Goal: Find specific fact: Find specific page/section

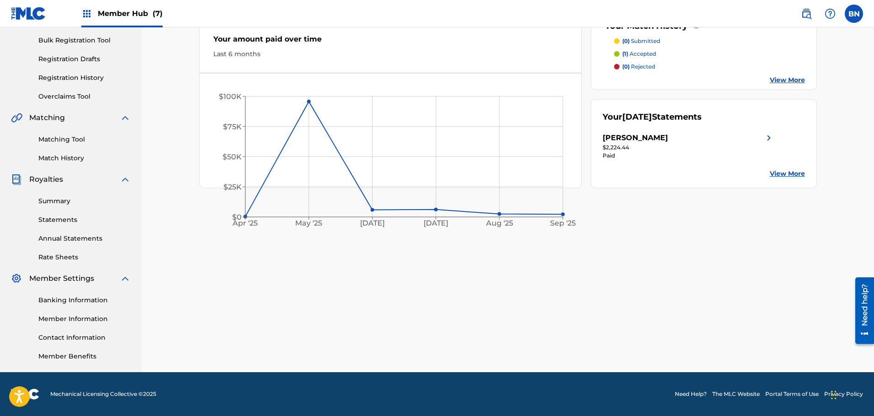
scroll to position [132, 0]
click at [55, 202] on link "Summary" at bounding box center [84, 201] width 92 height 10
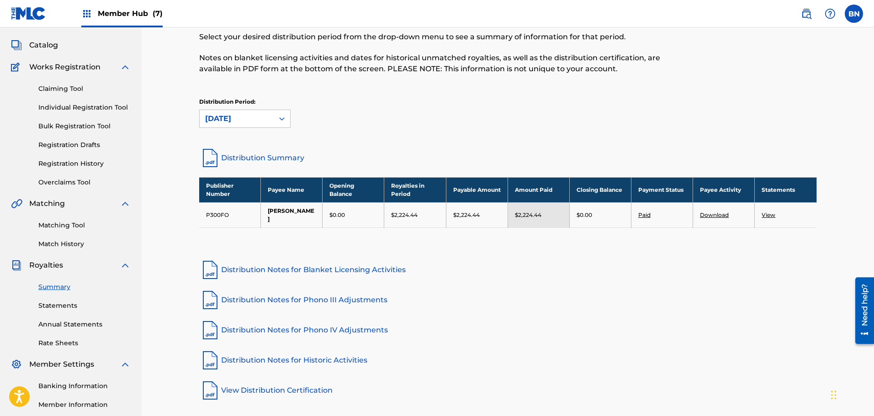
scroll to position [132, 0]
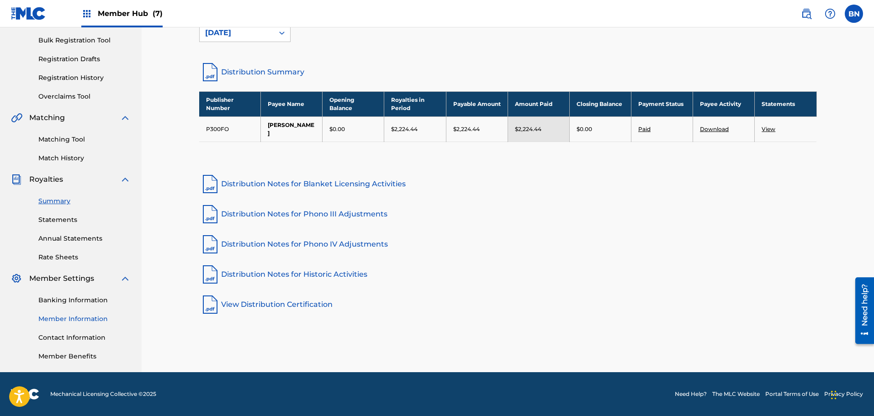
click at [59, 316] on link "Member Information" at bounding box center [84, 319] width 92 height 10
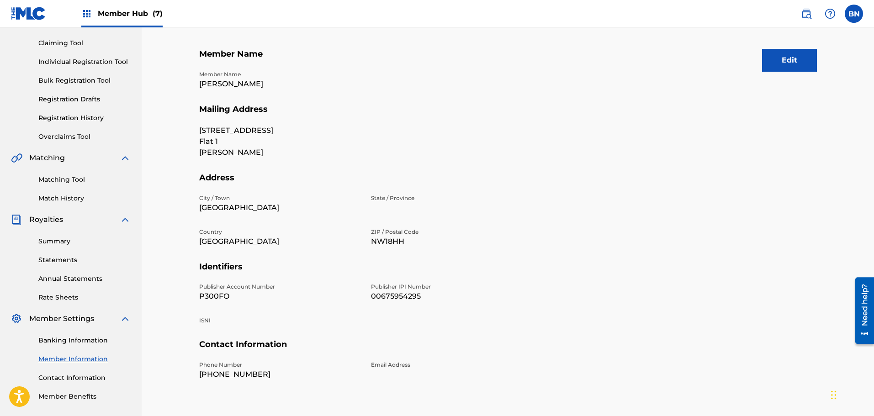
scroll to position [136, 0]
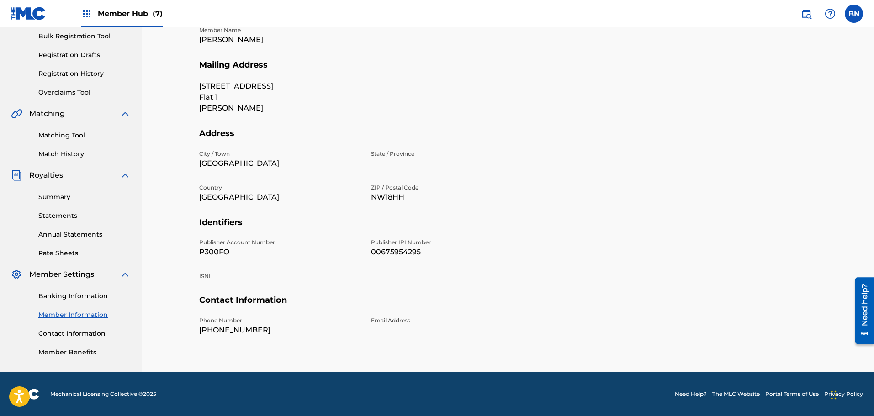
click at [210, 253] on p "P300FO" at bounding box center [279, 252] width 161 height 11
copy p "P300FO"
